Goal: Download file/media

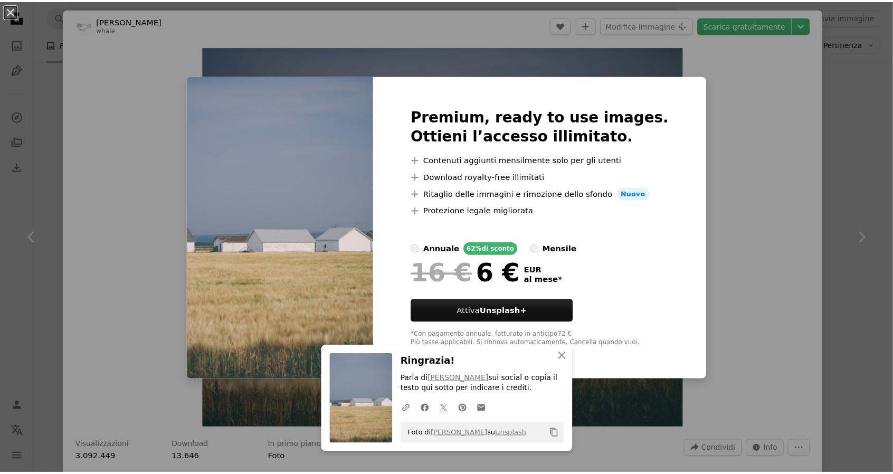
scroll to position [12302, 0]
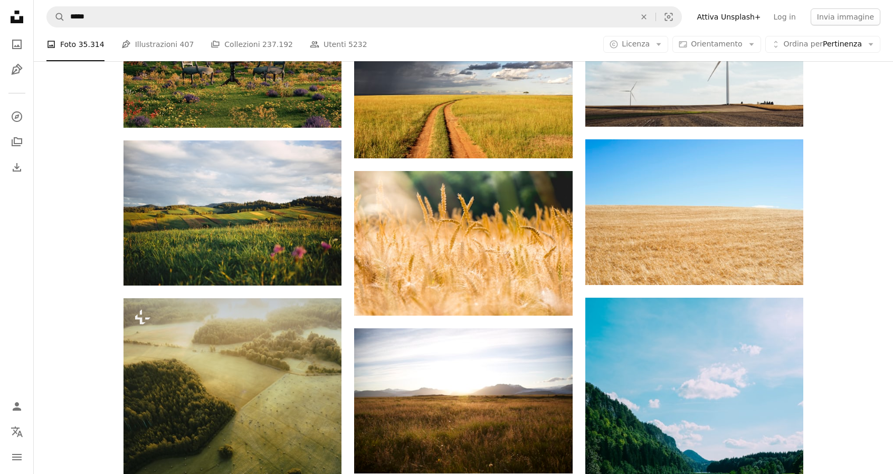
scroll to position [16154, 0]
